Goal: Transaction & Acquisition: Purchase product/service

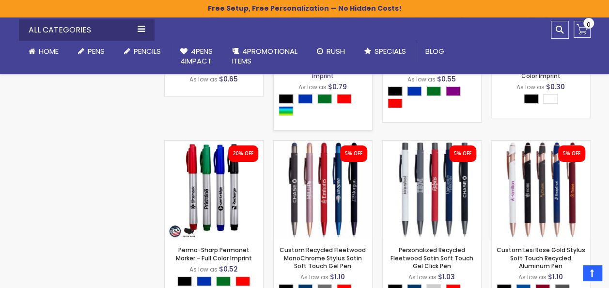
scroll to position [1713, 0]
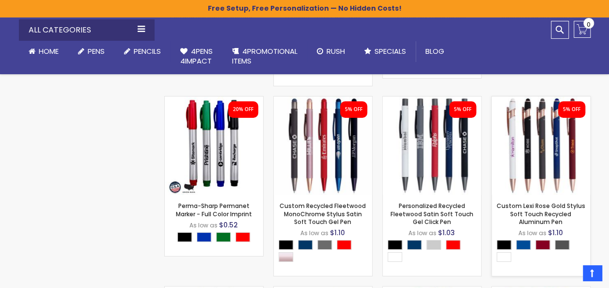
click at [525, 161] on img at bounding box center [541, 145] width 98 height 98
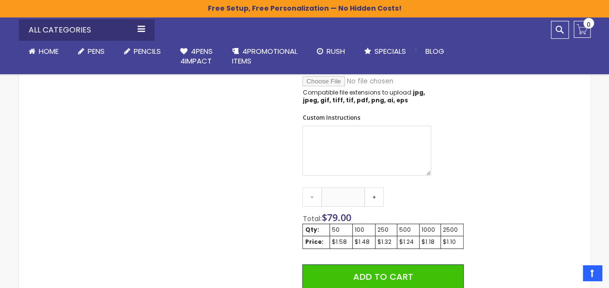
scroll to position [533, 0]
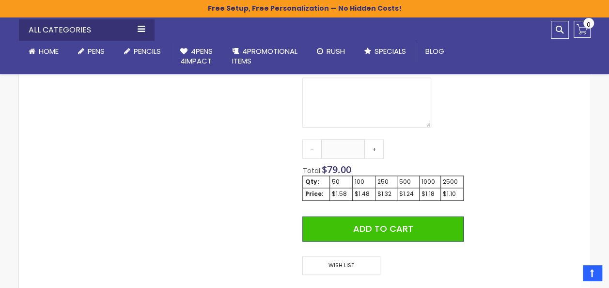
click at [362, 178] on div "100" at bounding box center [364, 182] width 18 height 8
click at [363, 190] on div "$1.48" at bounding box center [364, 194] width 18 height 8
click at [376, 142] on link "+" at bounding box center [373, 148] width 19 height 19
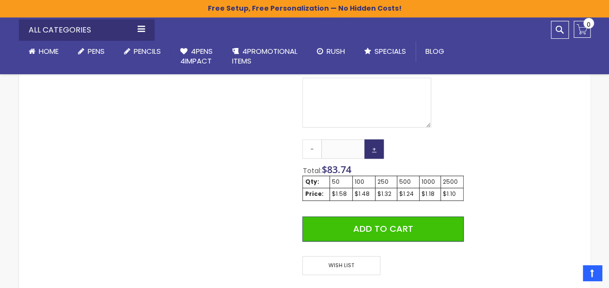
click at [376, 142] on link "+" at bounding box center [373, 148] width 19 height 19
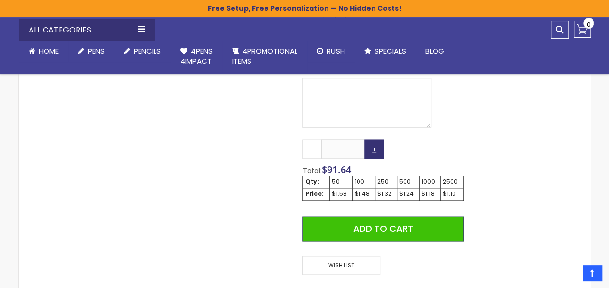
click at [376, 142] on link "+" at bounding box center [373, 148] width 19 height 19
click at [376, 143] on link "+" at bounding box center [373, 148] width 19 height 19
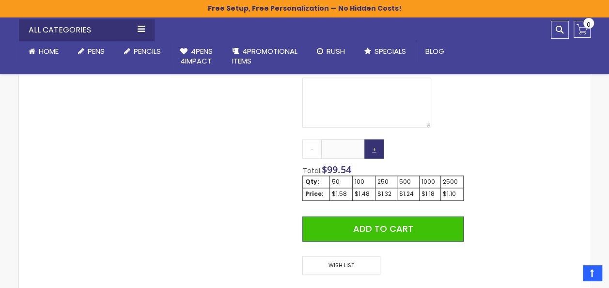
click at [376, 143] on link "+" at bounding box center [373, 148] width 19 height 19
click at [377, 141] on link "+" at bounding box center [373, 148] width 19 height 19
click at [379, 140] on link "+" at bounding box center [373, 148] width 19 height 19
click at [375, 142] on link "+" at bounding box center [373, 148] width 19 height 19
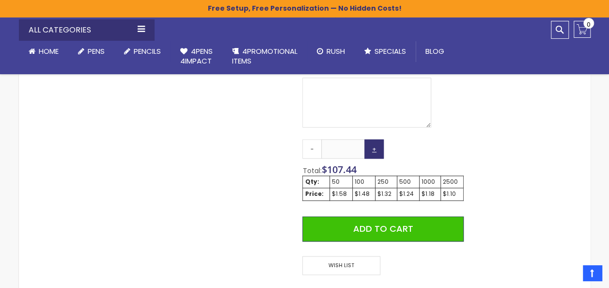
click at [375, 142] on link "+" at bounding box center [373, 148] width 19 height 19
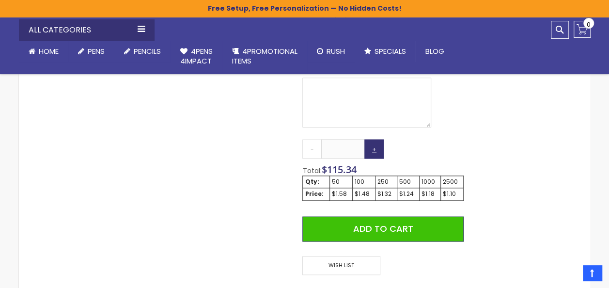
click at [375, 142] on link "+" at bounding box center [373, 148] width 19 height 19
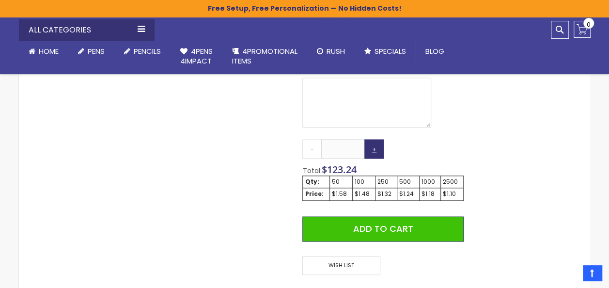
click at [375, 142] on link "+" at bounding box center [373, 148] width 19 height 19
type input "**"
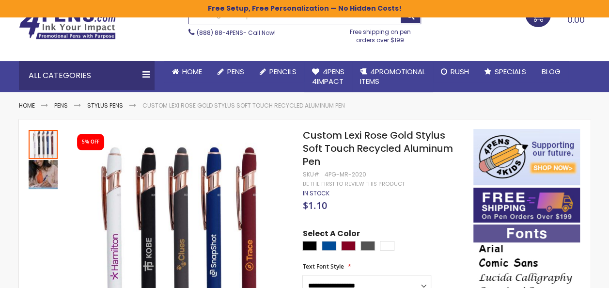
scroll to position [97, 0]
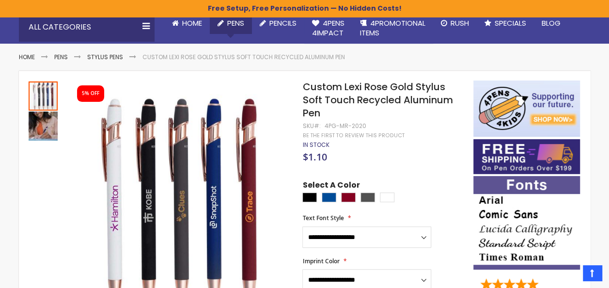
click at [235, 20] on span "Pens" at bounding box center [235, 23] width 17 height 10
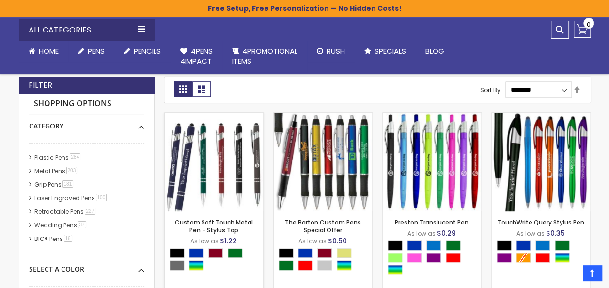
scroll to position [211, 0]
